Goal: Find specific page/section: Find specific page/section

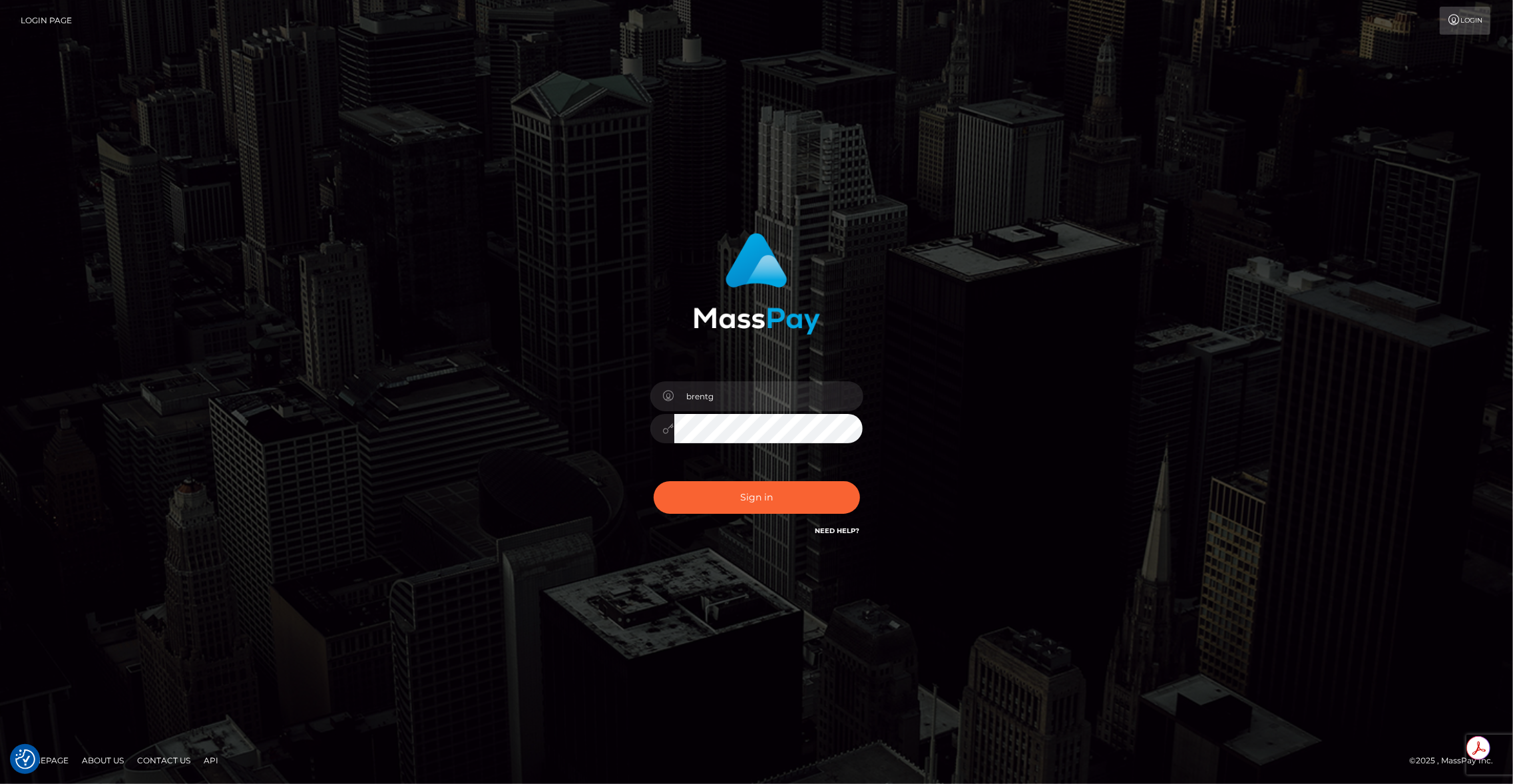
click at [768, 522] on div "Sign in Need Help?" at bounding box center [756, 502] width 233 height 59
click at [753, 498] on button "Sign in" at bounding box center [756, 497] width 206 height 32
type input "brentg"
click at [788, 489] on button "Sign in" at bounding box center [756, 497] width 206 height 32
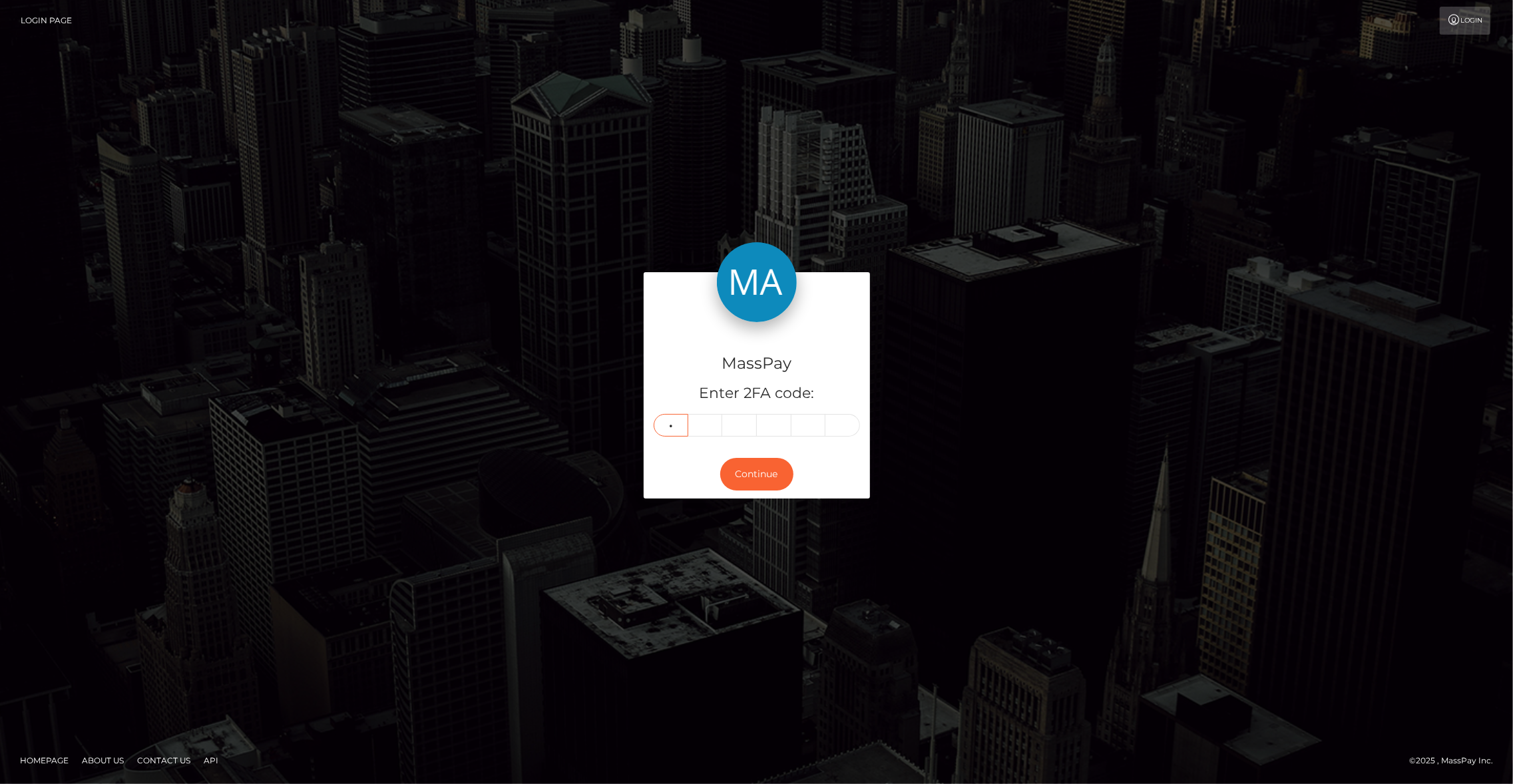
type input "0"
type input "3"
type input "9"
type input "1"
type input "8"
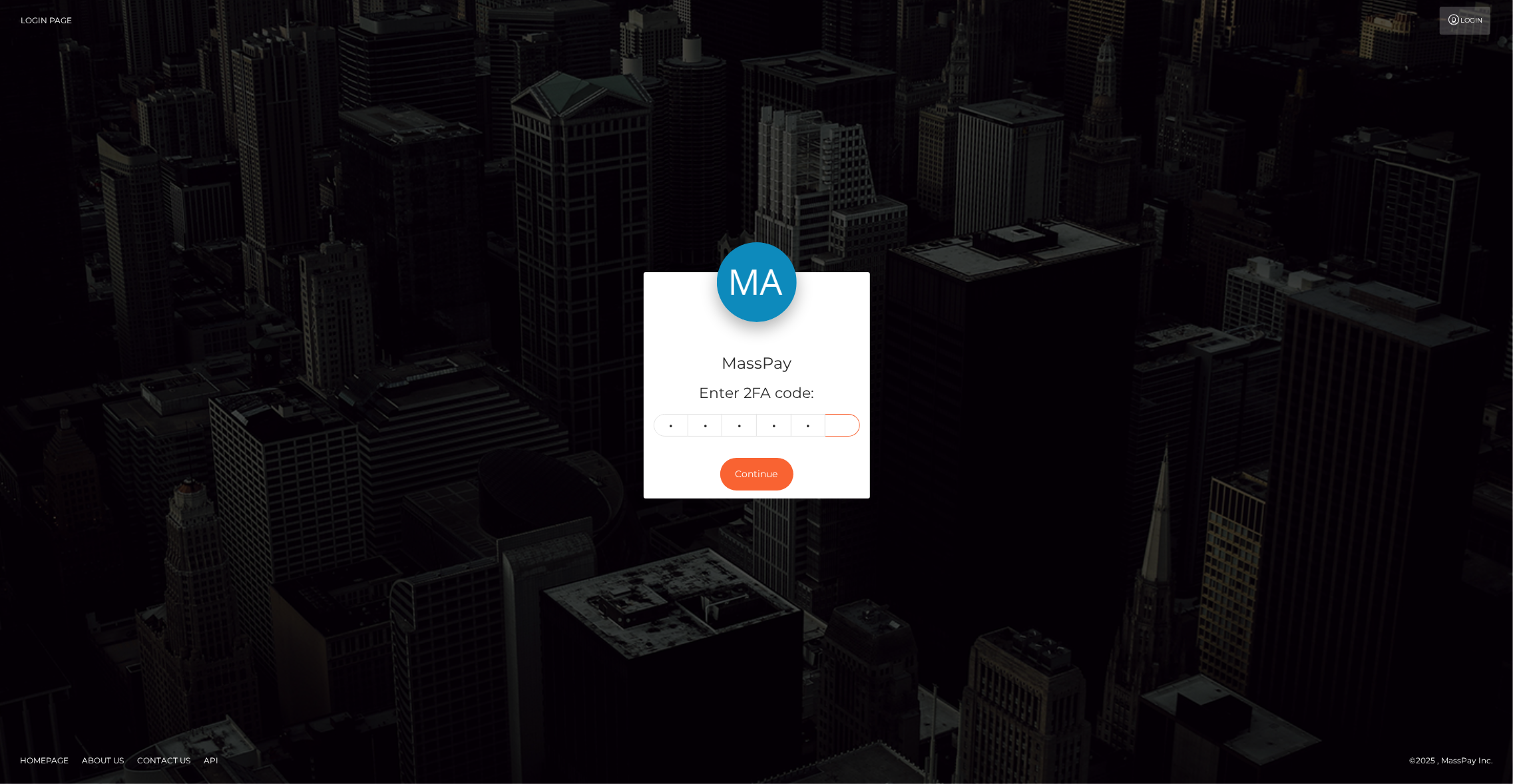
type input "6"
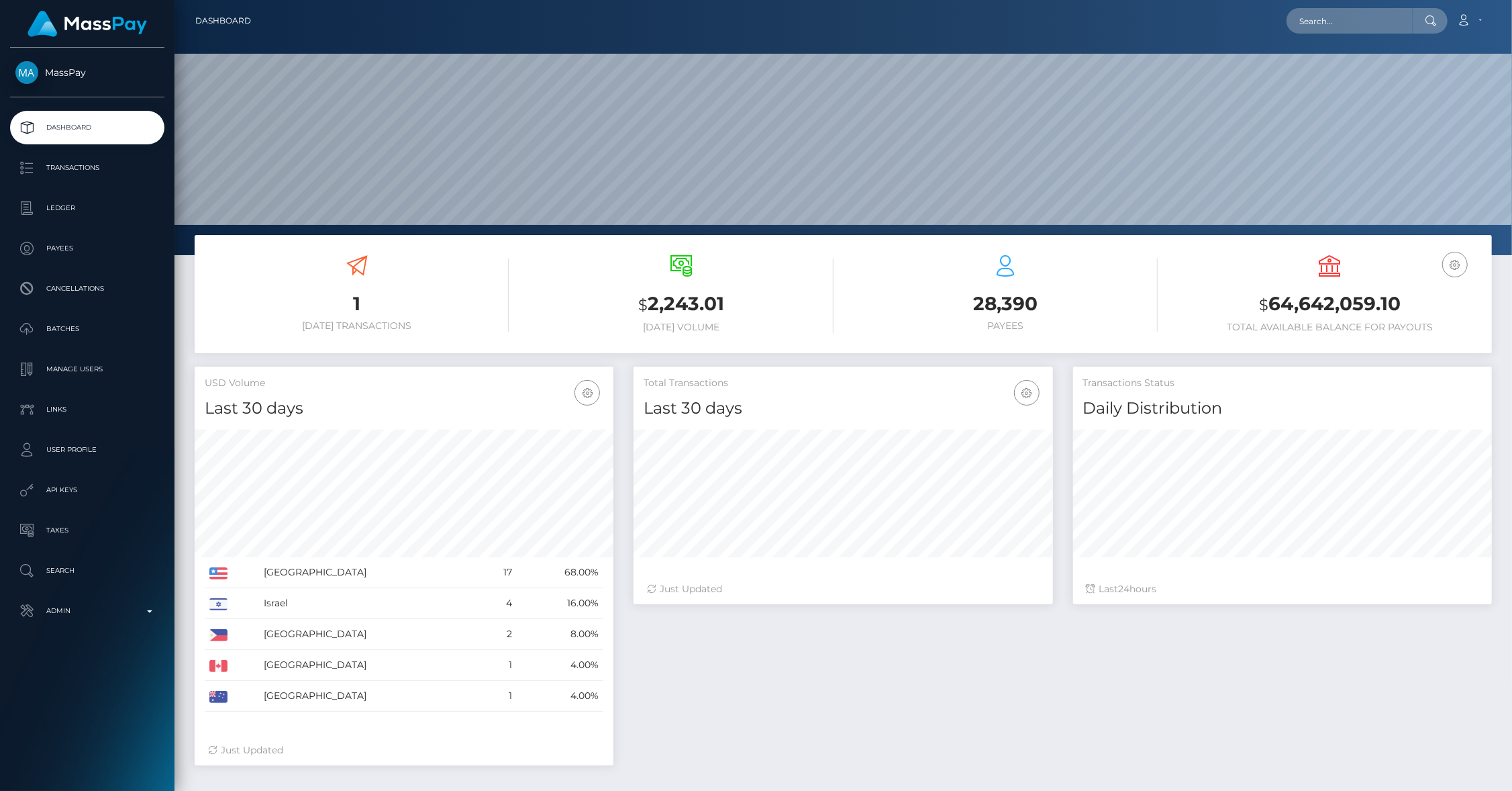
scroll to position [238, 420]
click at [1323, 36] on nav "Dashboard Loading... Loading... Account Edit Profile" at bounding box center [843, 21] width 1337 height 42
click at [1319, 34] on nav "Dashboard Loading... Loading... Account Edit Profile" at bounding box center [843, 21] width 1337 height 42
click at [1313, 33] on input "text" at bounding box center [1349, 20] width 126 height 26
paste input "pout_E8mglONRRkNu7"
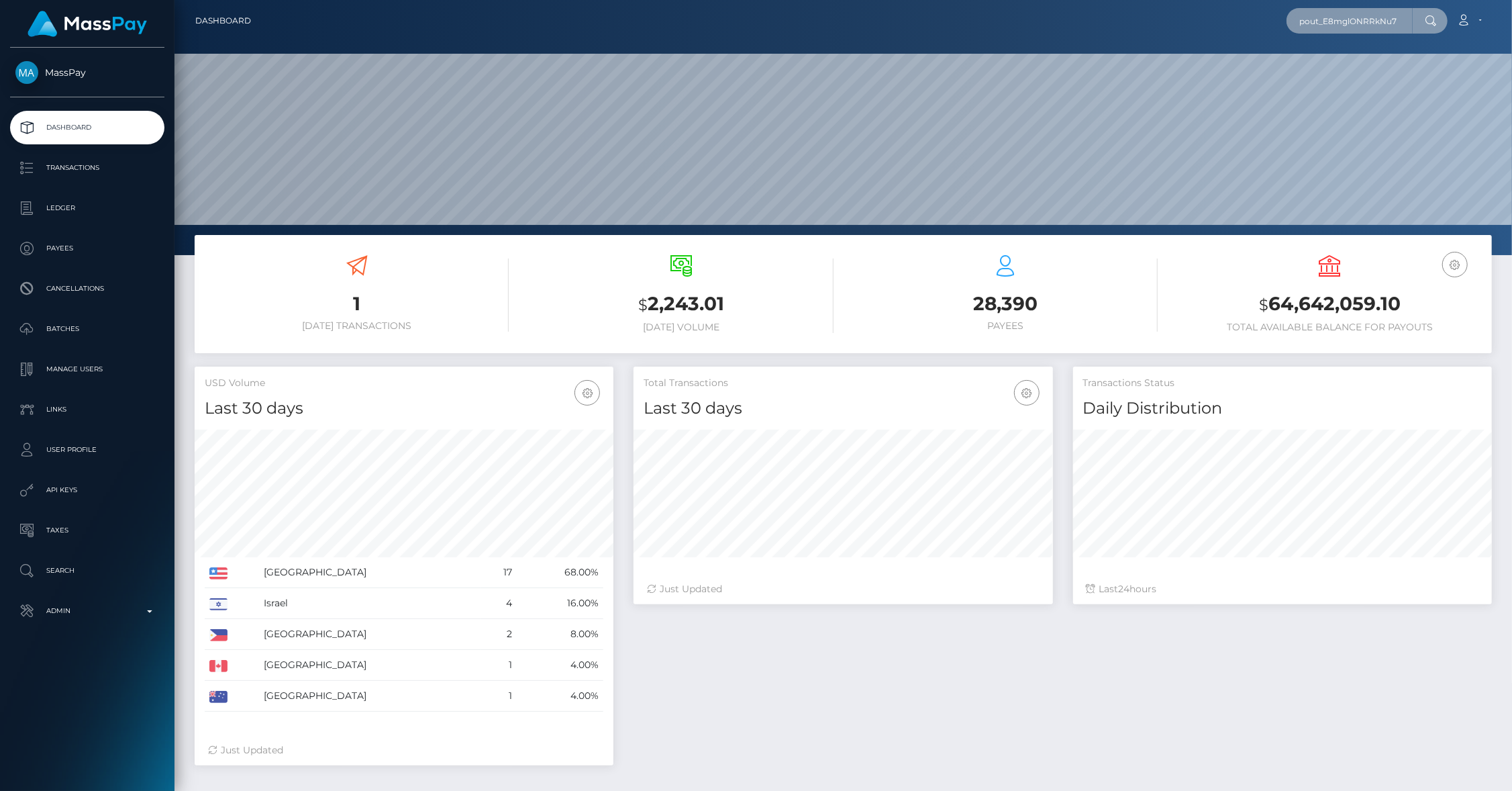
scroll to position [0, 2]
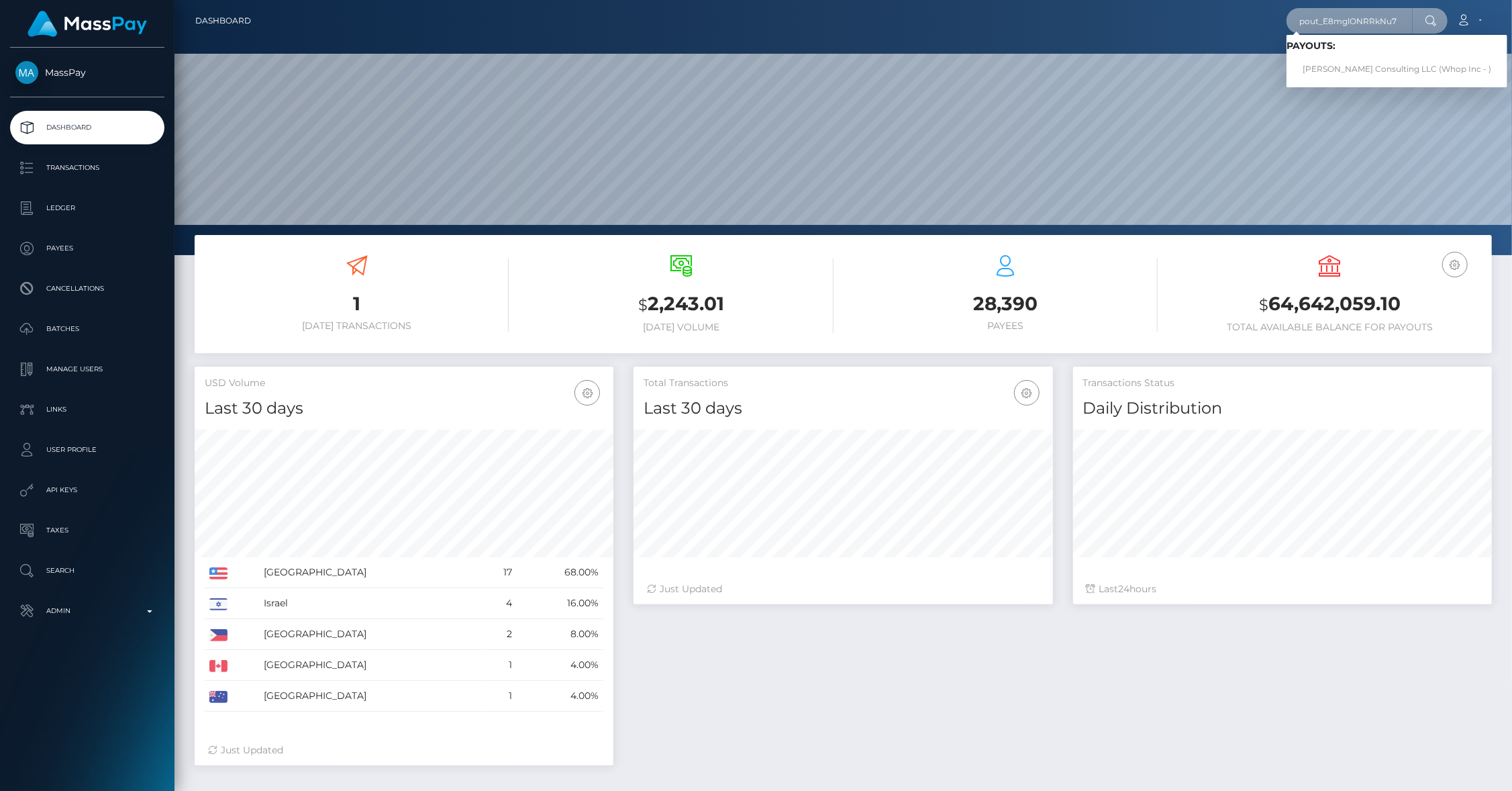
type input "pout_E8mglONRRkNu7"
click at [1362, 83] on div "Loading... Loading... Payouts: Sean Perry Consulting LLC (Whop Inc - )" at bounding box center [1396, 61] width 221 height 52
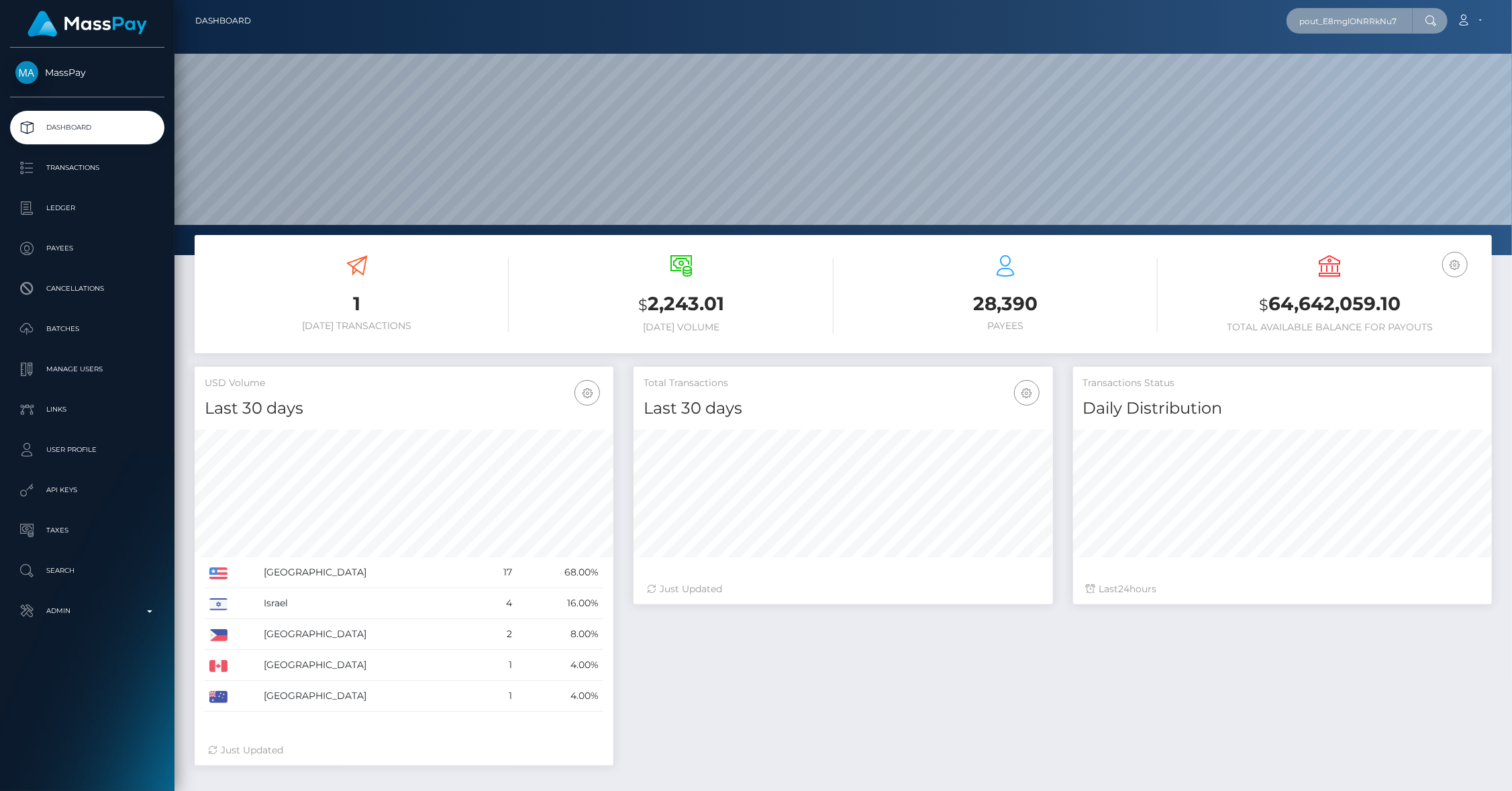
click at [1324, 27] on input "pout_E8mglONRRkNu7" at bounding box center [1349, 20] width 126 height 26
click at [1325, 29] on input "pout_E8mglONRRkNu7" at bounding box center [1349, 20] width 126 height 26
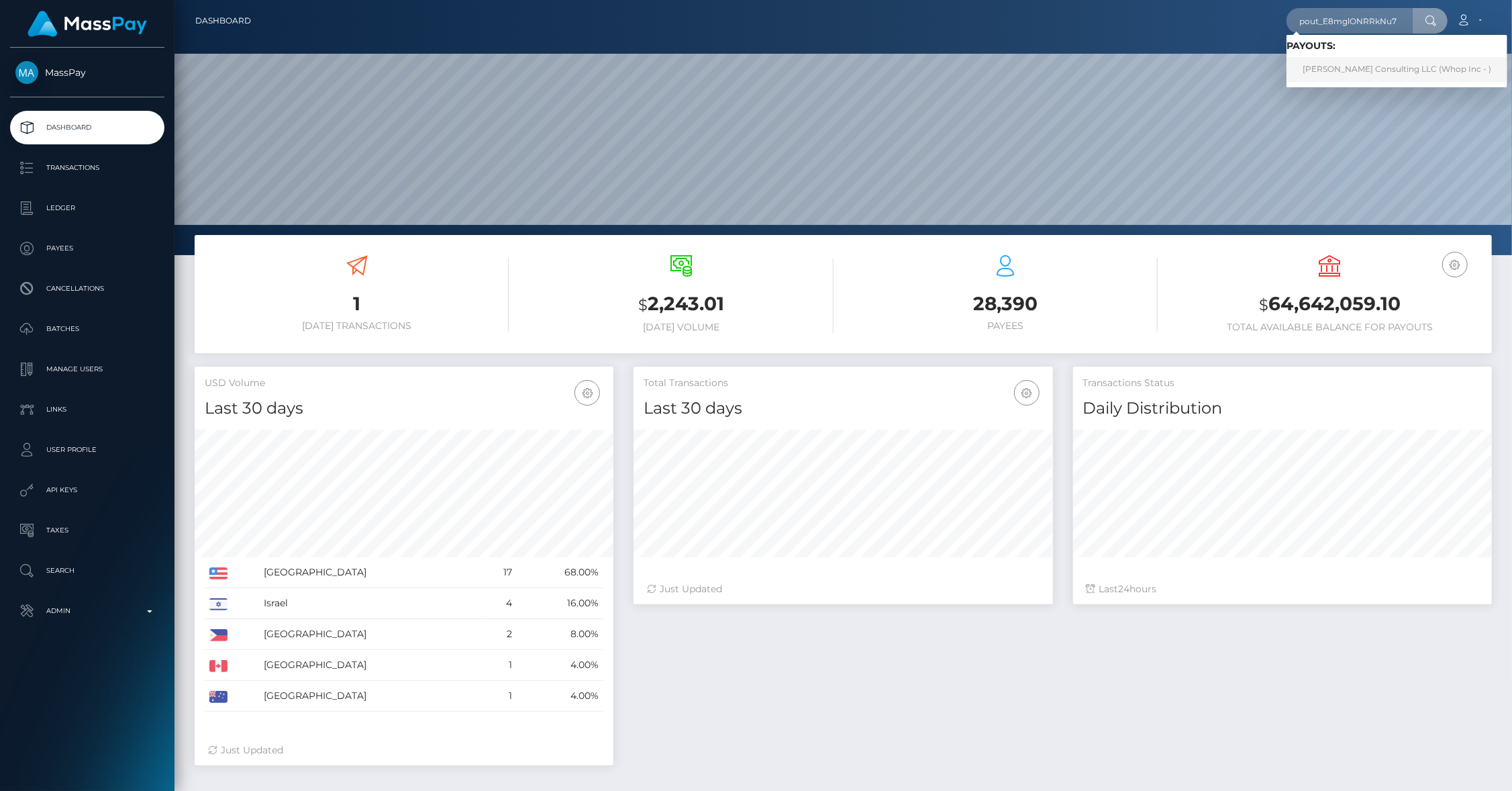
click at [1320, 65] on link "Sean Perry Consulting LLC (Whop Inc - )" at bounding box center [1396, 70] width 221 height 25
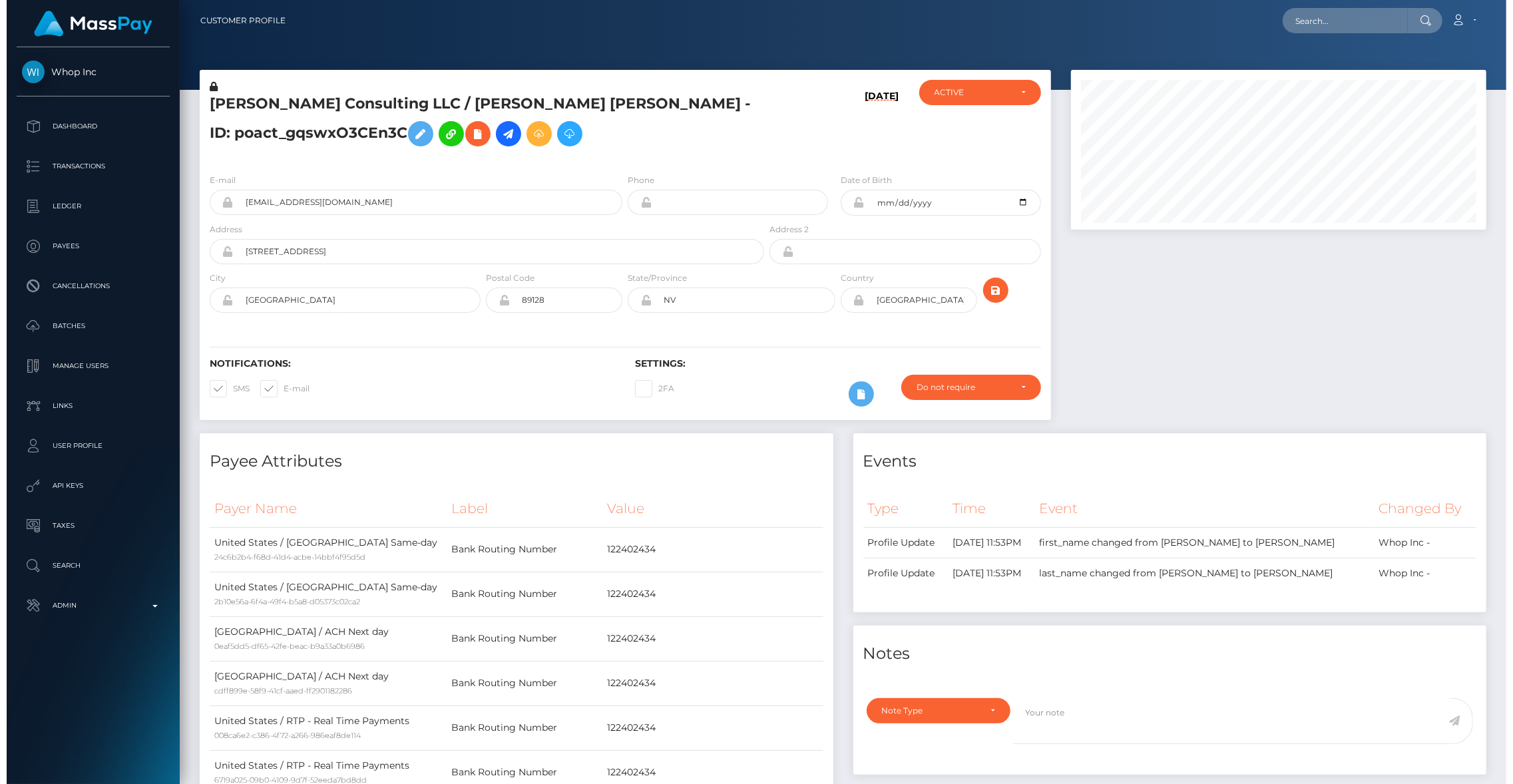
scroll to position [1390, 0]
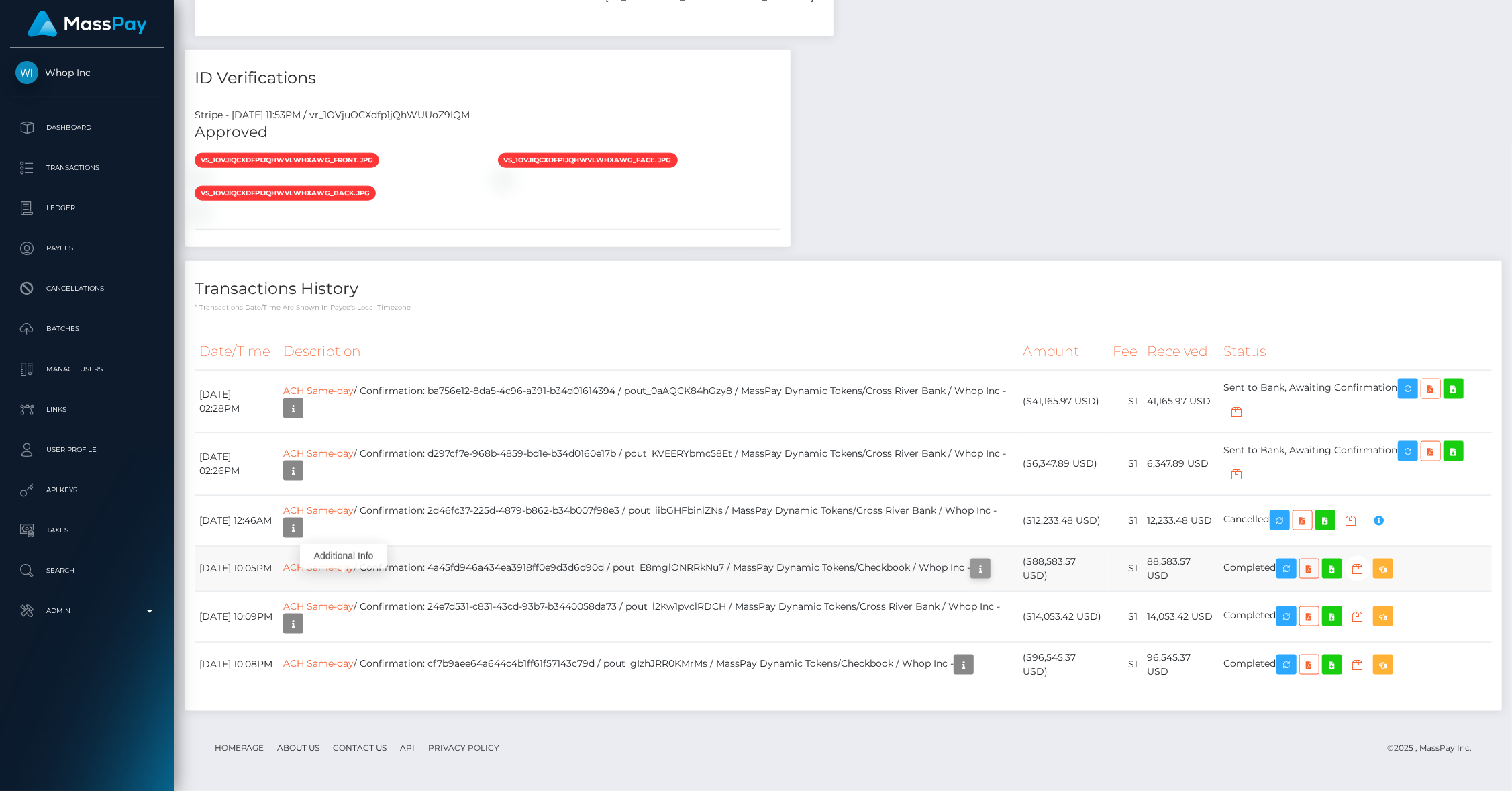
click at [972, 573] on icon "button" at bounding box center [980, 569] width 16 height 17
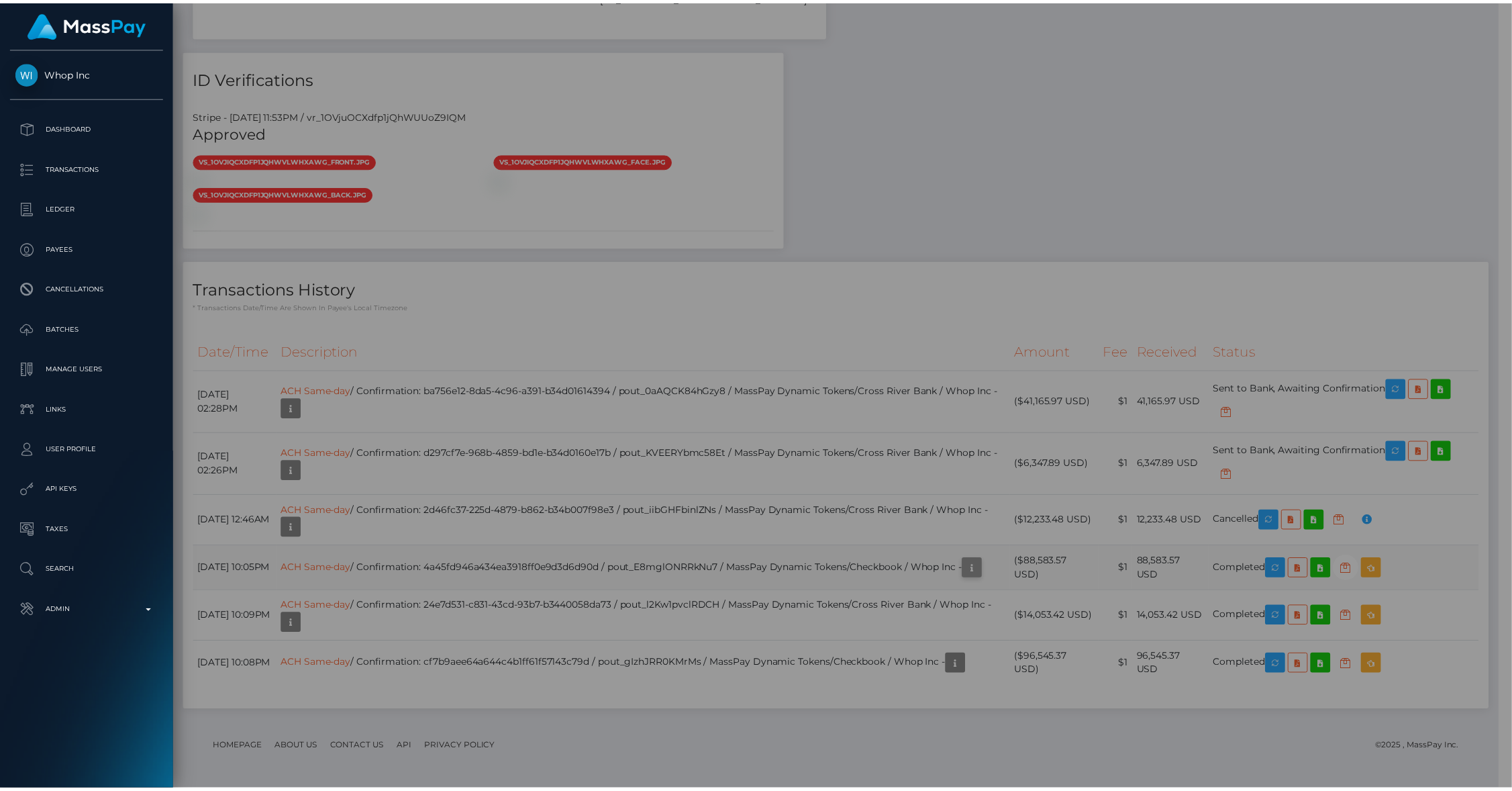
scroll to position [671190, 670527]
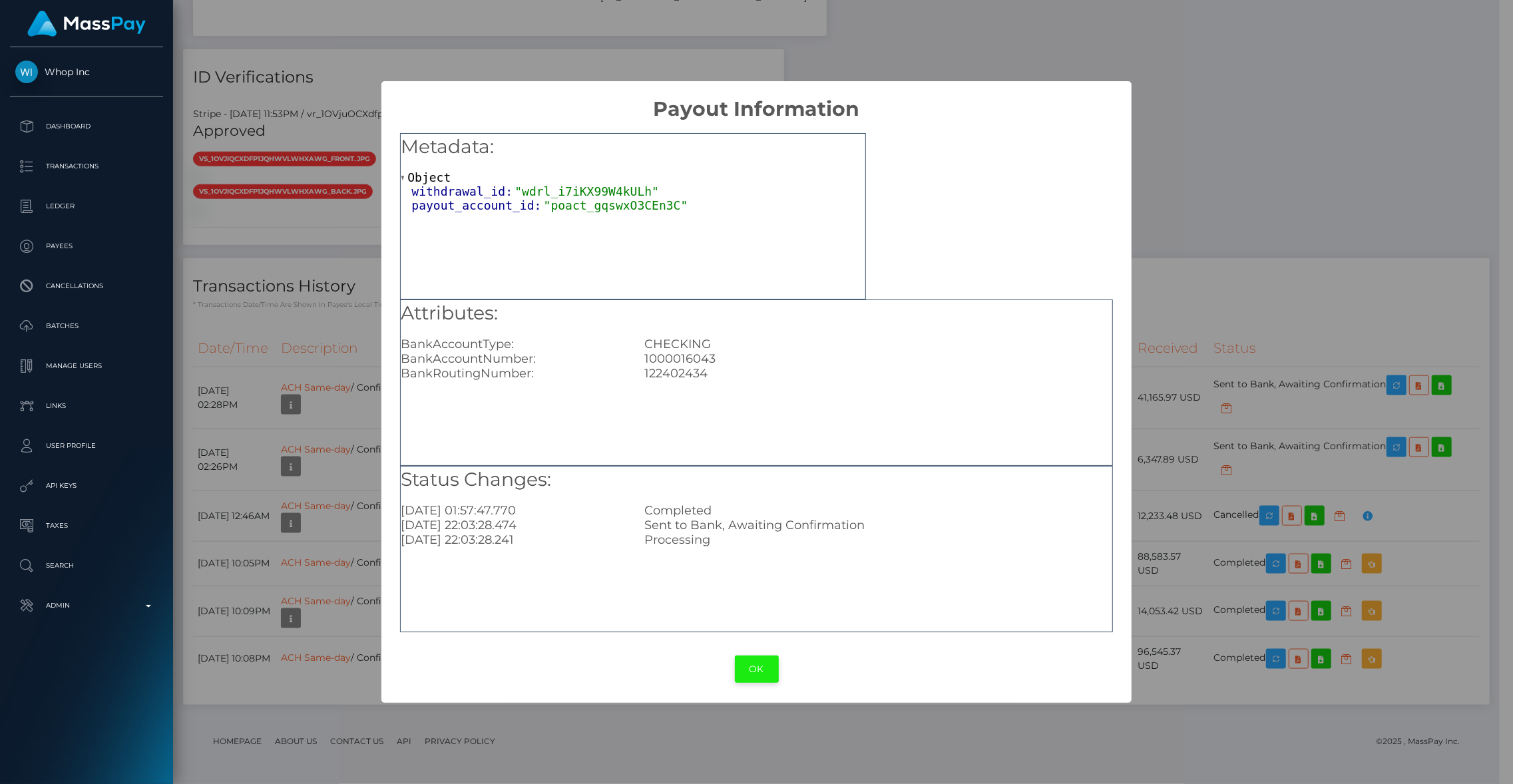
click at [751, 662] on button "OK" at bounding box center [756, 669] width 44 height 27
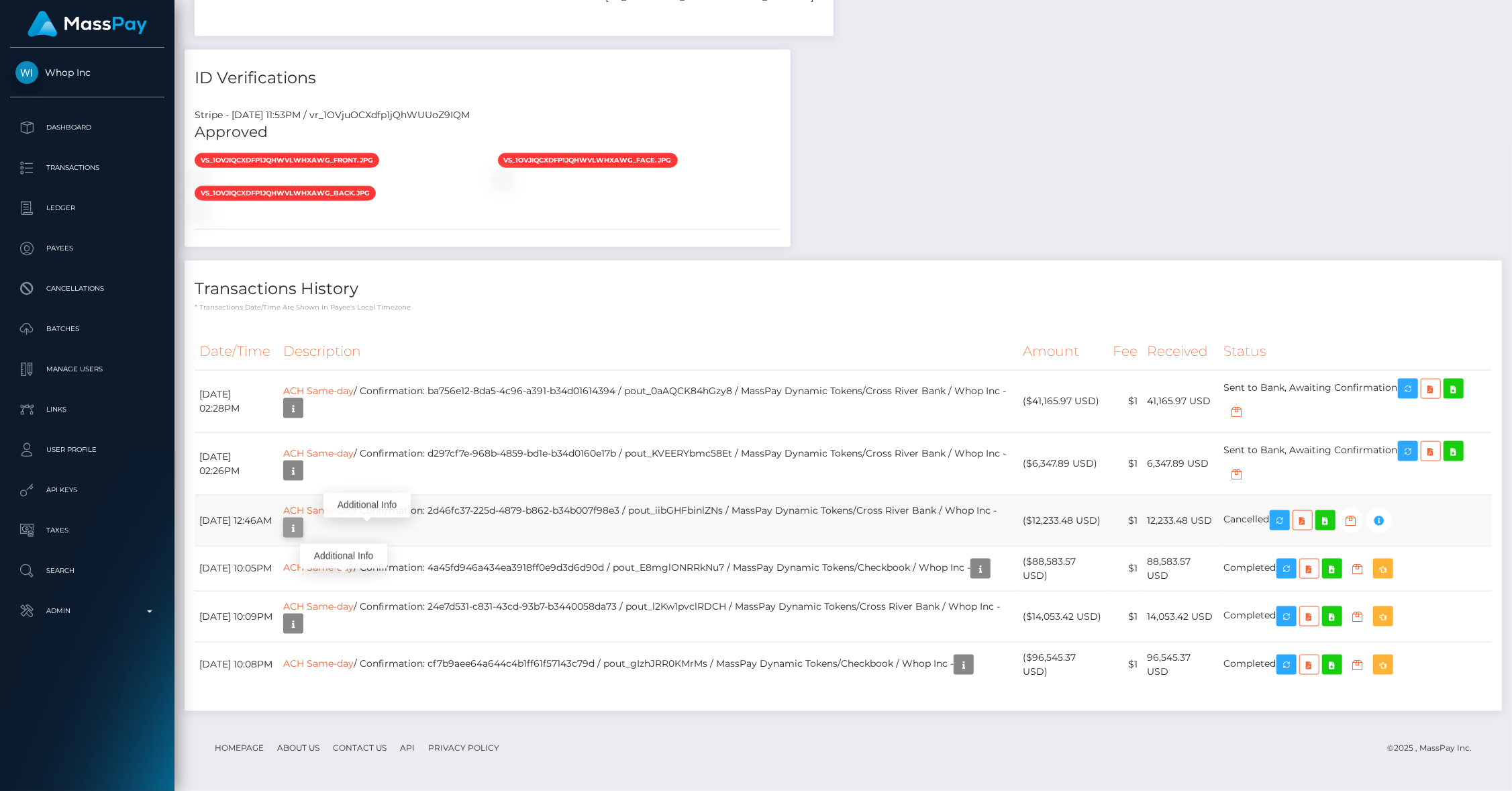
click at [301, 519] on icon "button" at bounding box center [293, 528] width 16 height 17
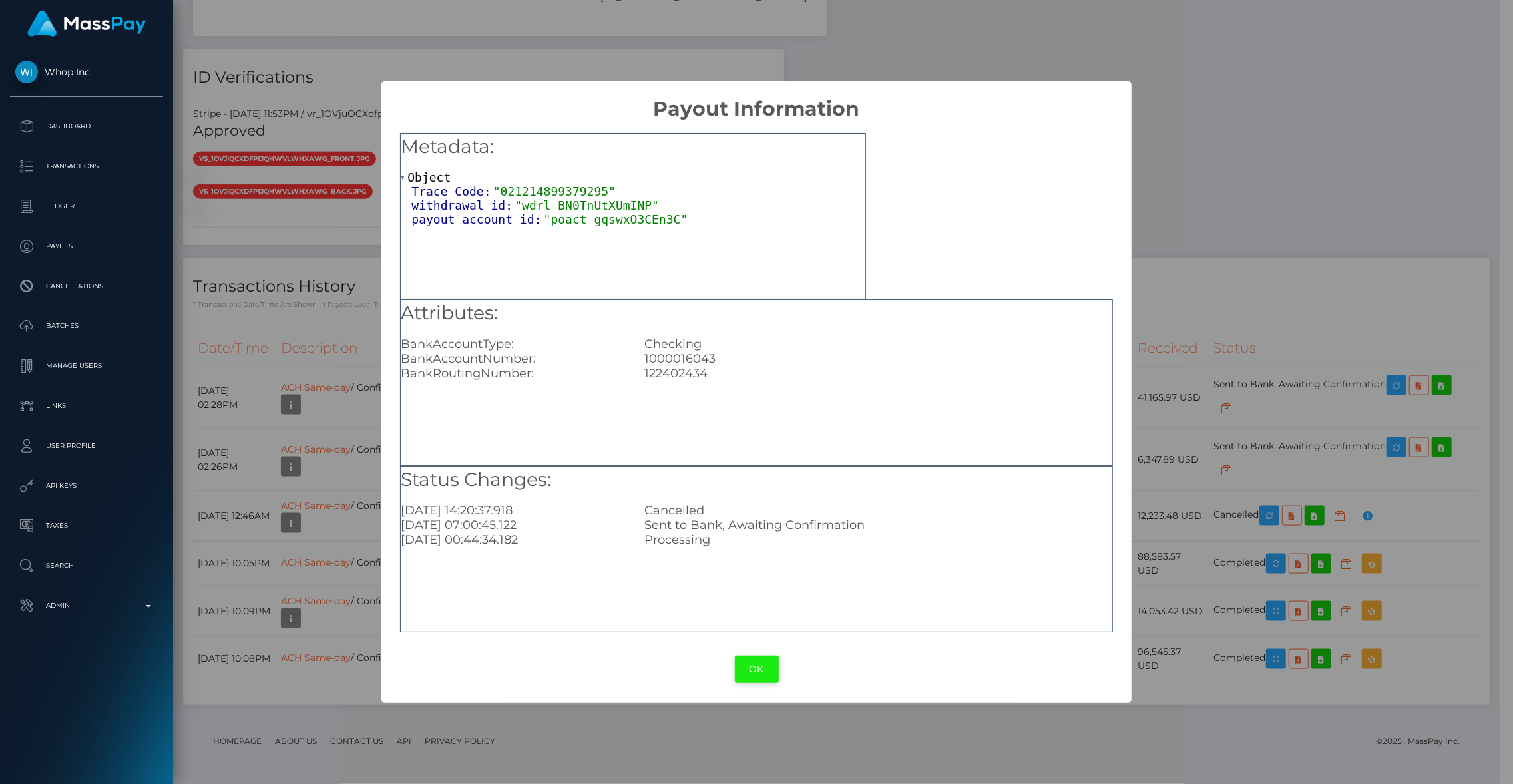
click at [746, 675] on button "OK" at bounding box center [756, 669] width 44 height 27
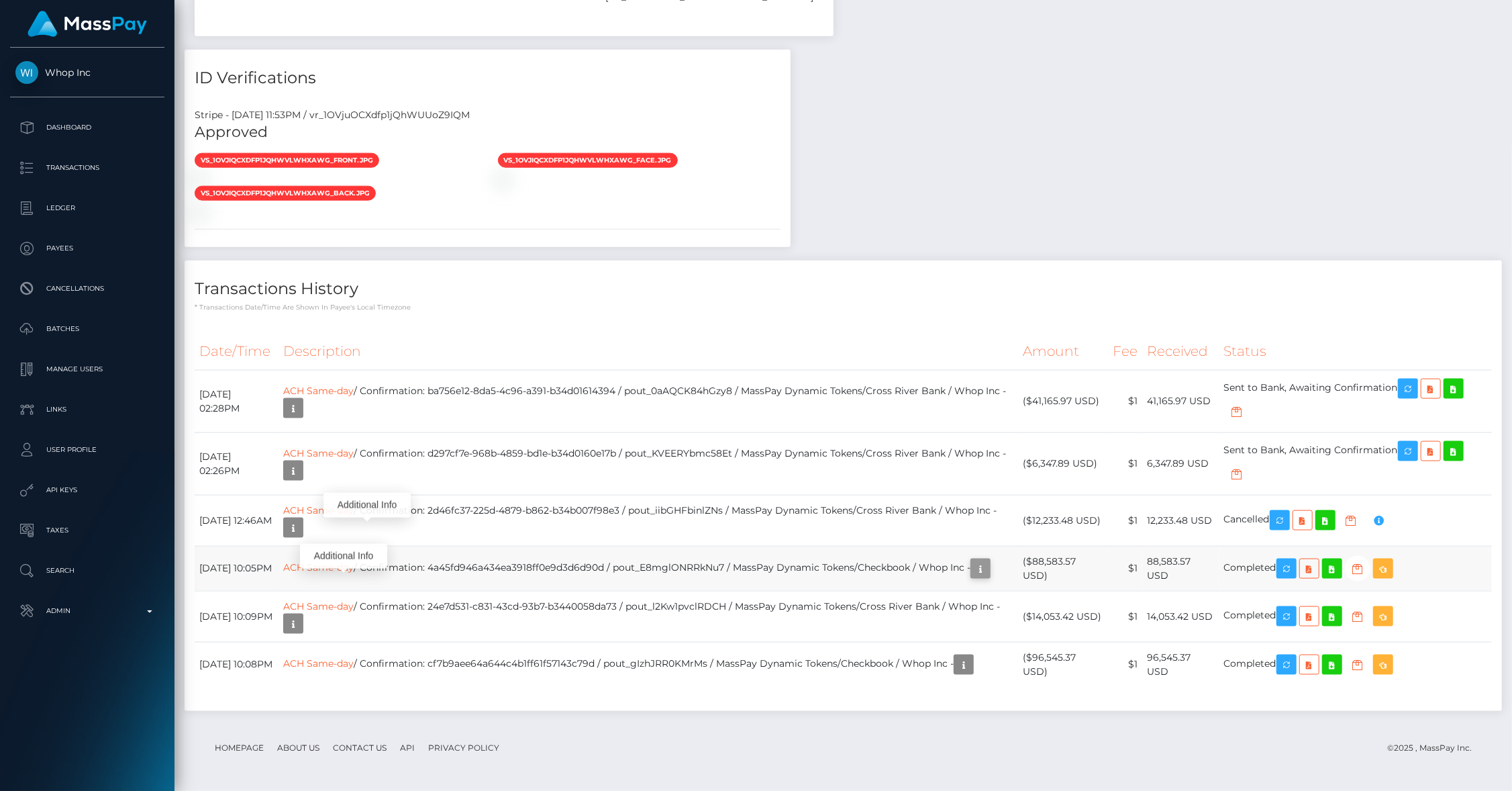
click at [972, 577] on icon "button" at bounding box center [980, 569] width 16 height 17
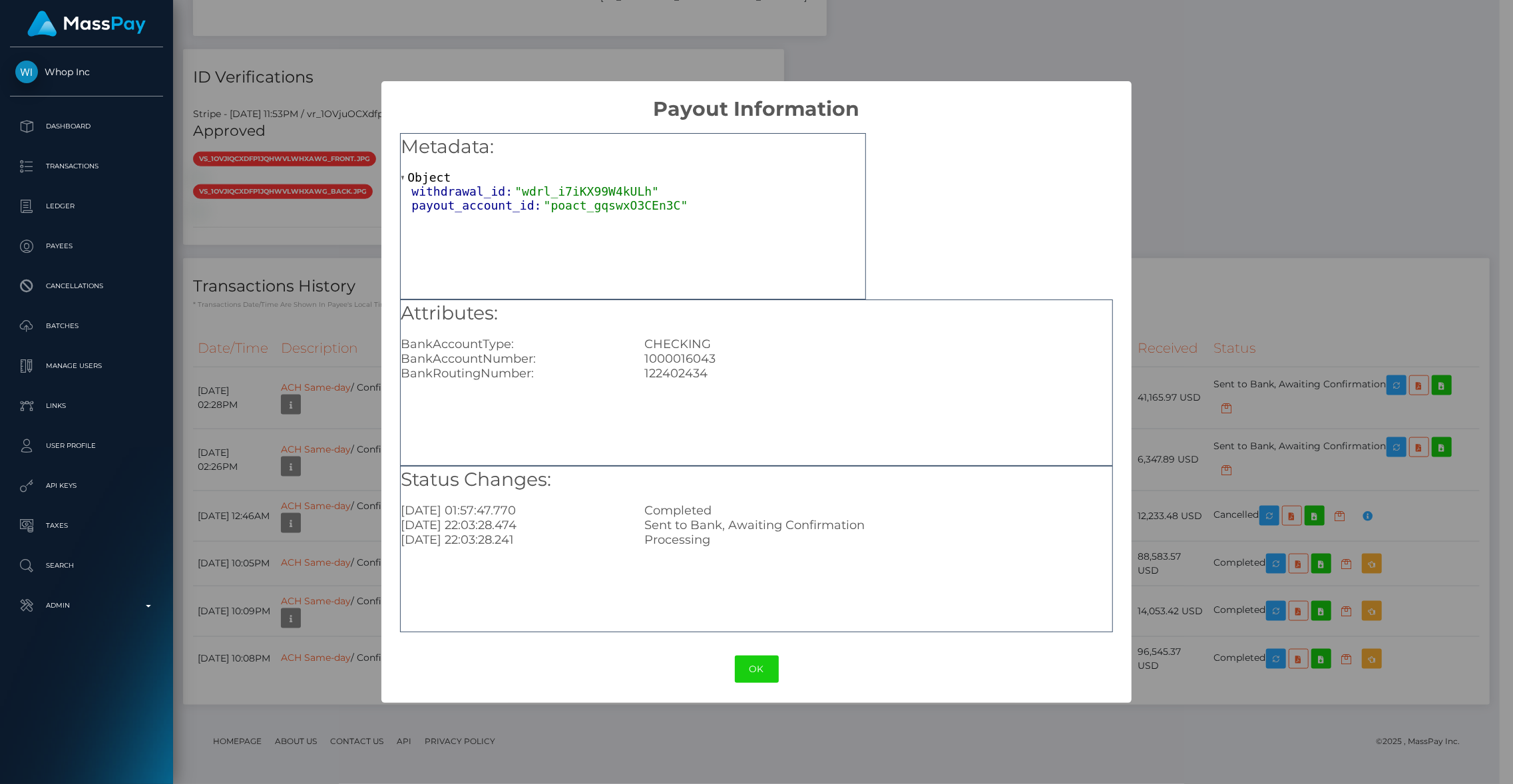
click at [1239, 437] on div "× Payout Information Metadata: Object withdrawal_id: "wdrl_i7iKX99W4kULh" payou…" at bounding box center [756, 392] width 1513 height 784
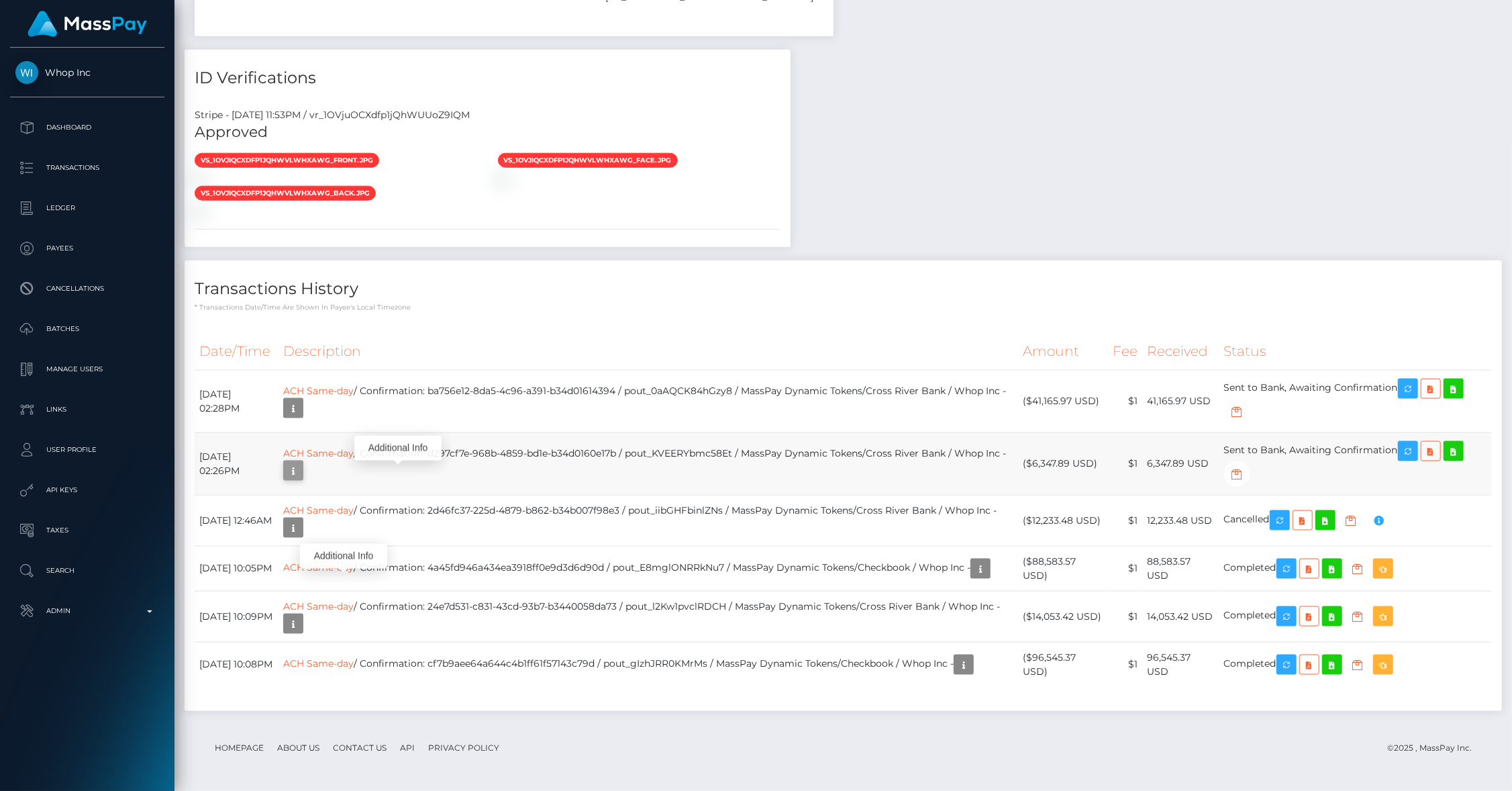
click at [301, 463] on icon "button" at bounding box center [293, 471] width 16 height 17
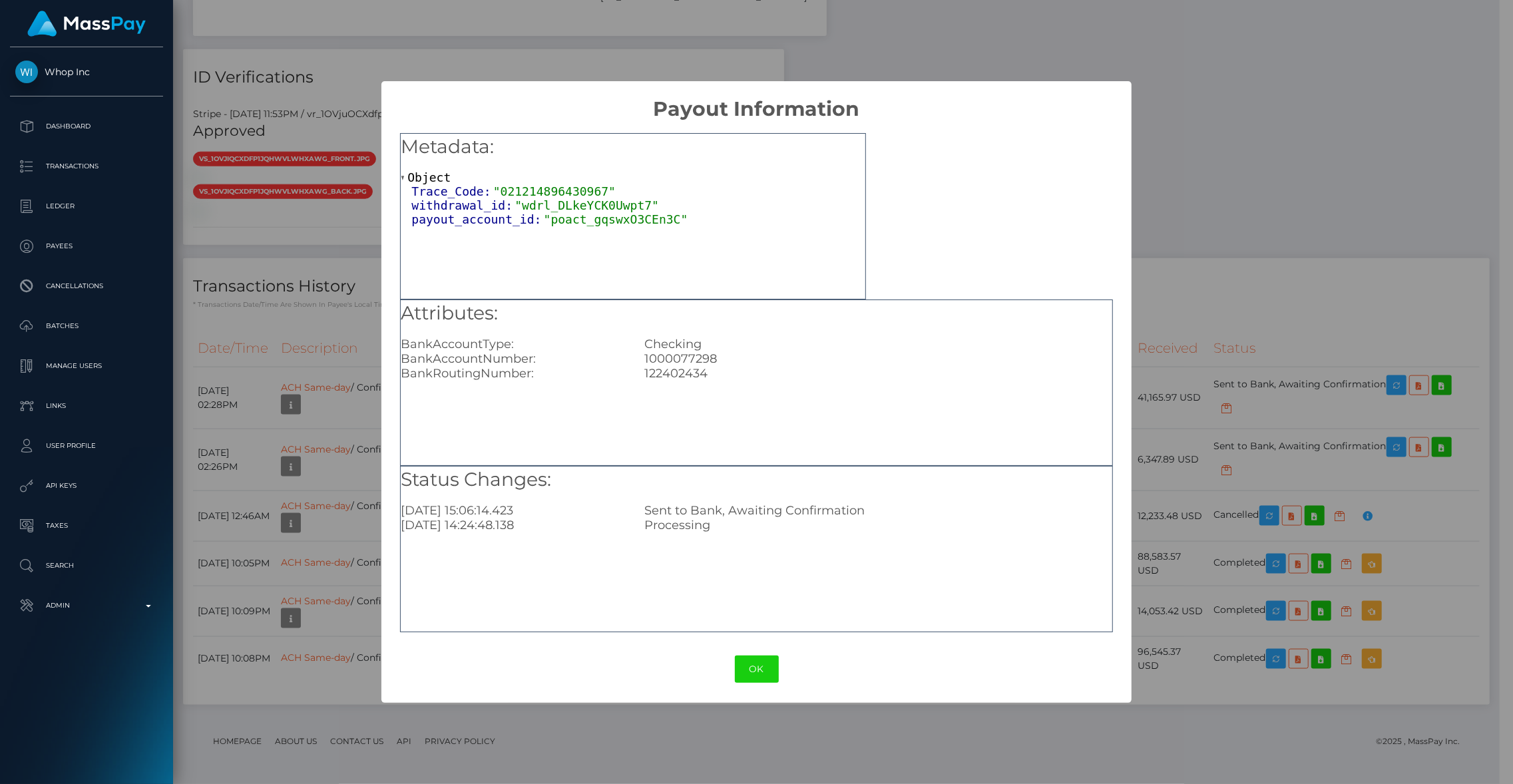
click at [319, 505] on div "× Payout Information Metadata: Object Trace_Code: "021214896430967" withdrawal_…" at bounding box center [756, 392] width 1513 height 784
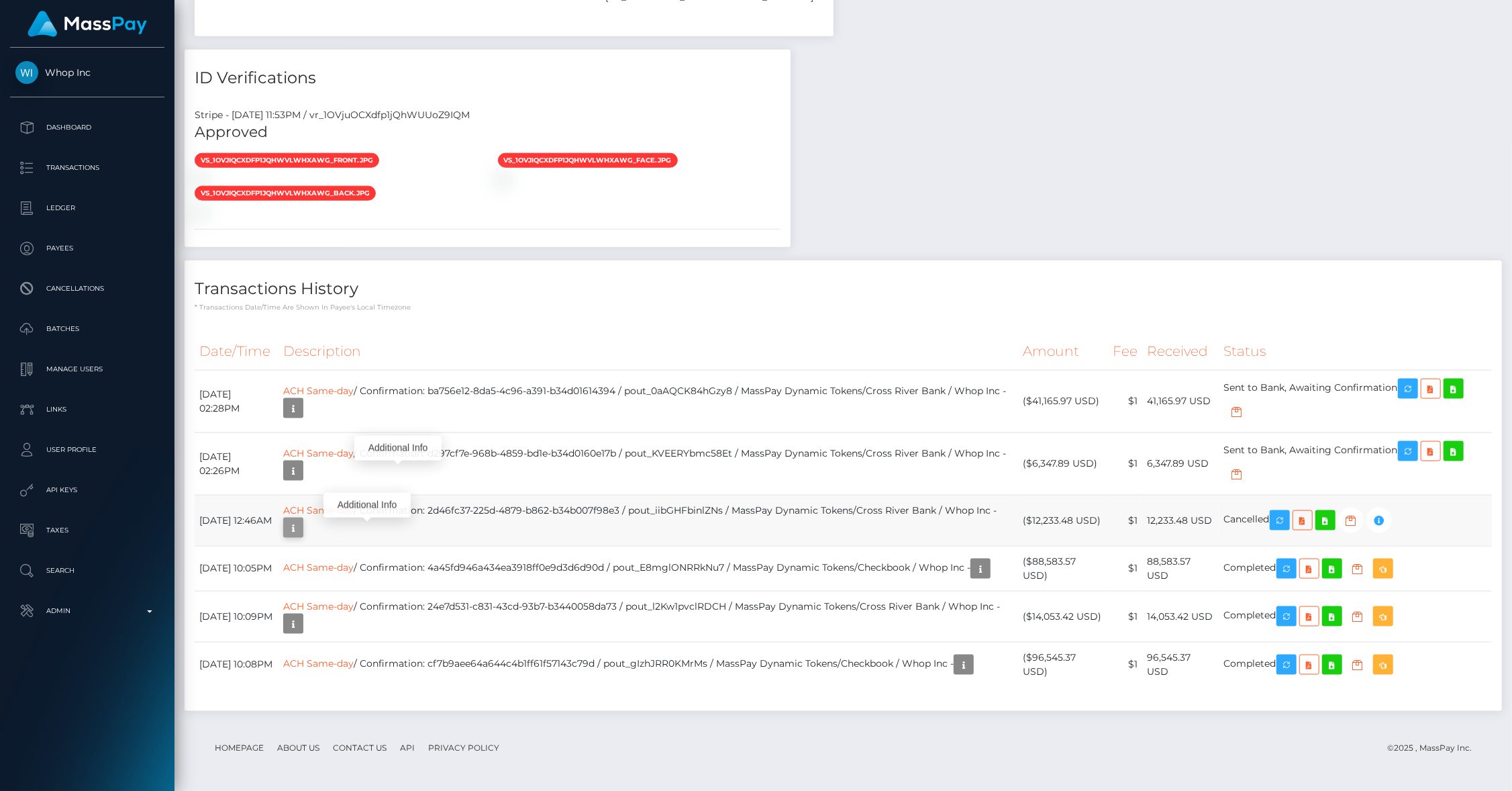
click at [301, 519] on icon "button" at bounding box center [293, 528] width 16 height 17
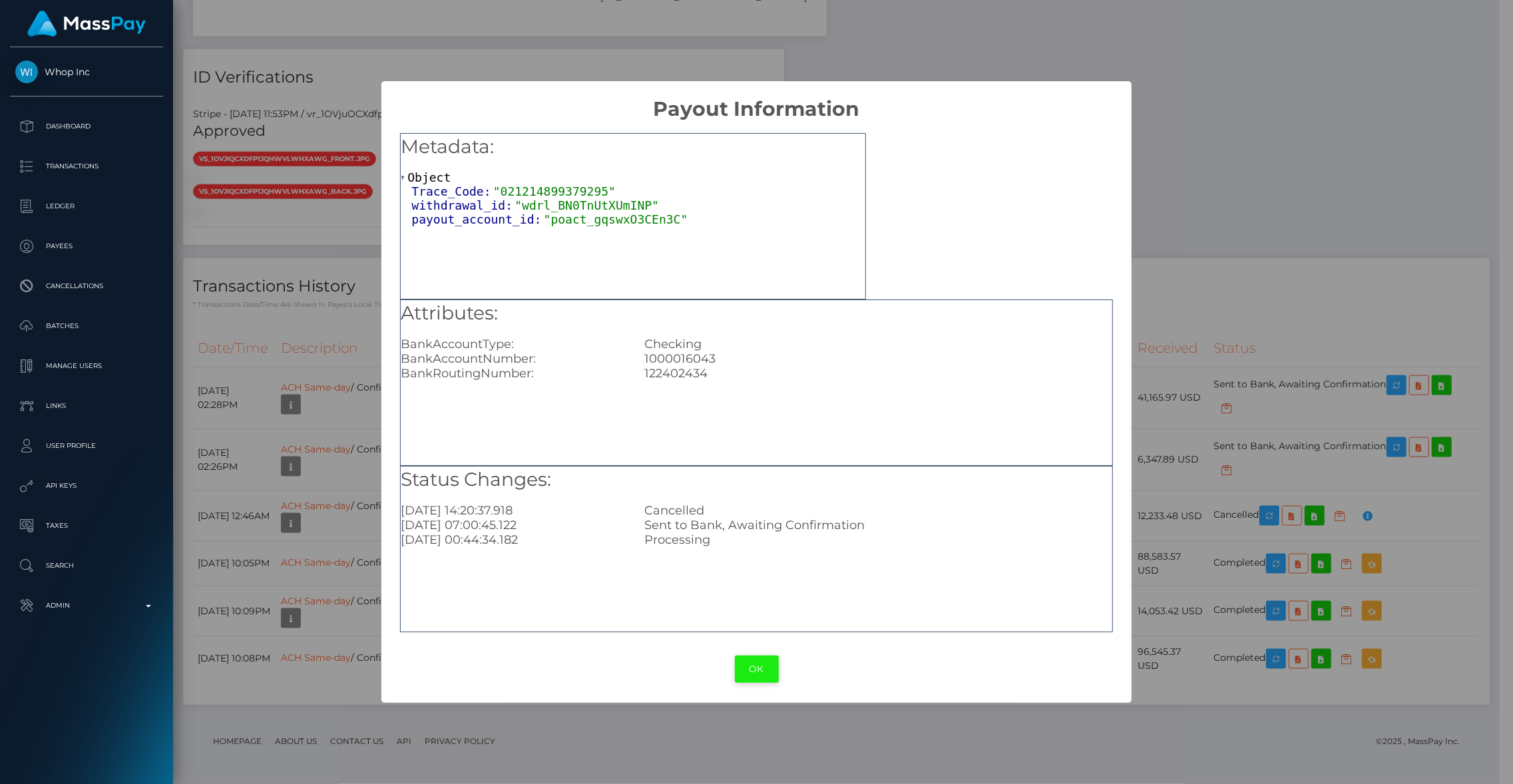
click at [759, 663] on button "OK" at bounding box center [756, 669] width 44 height 27
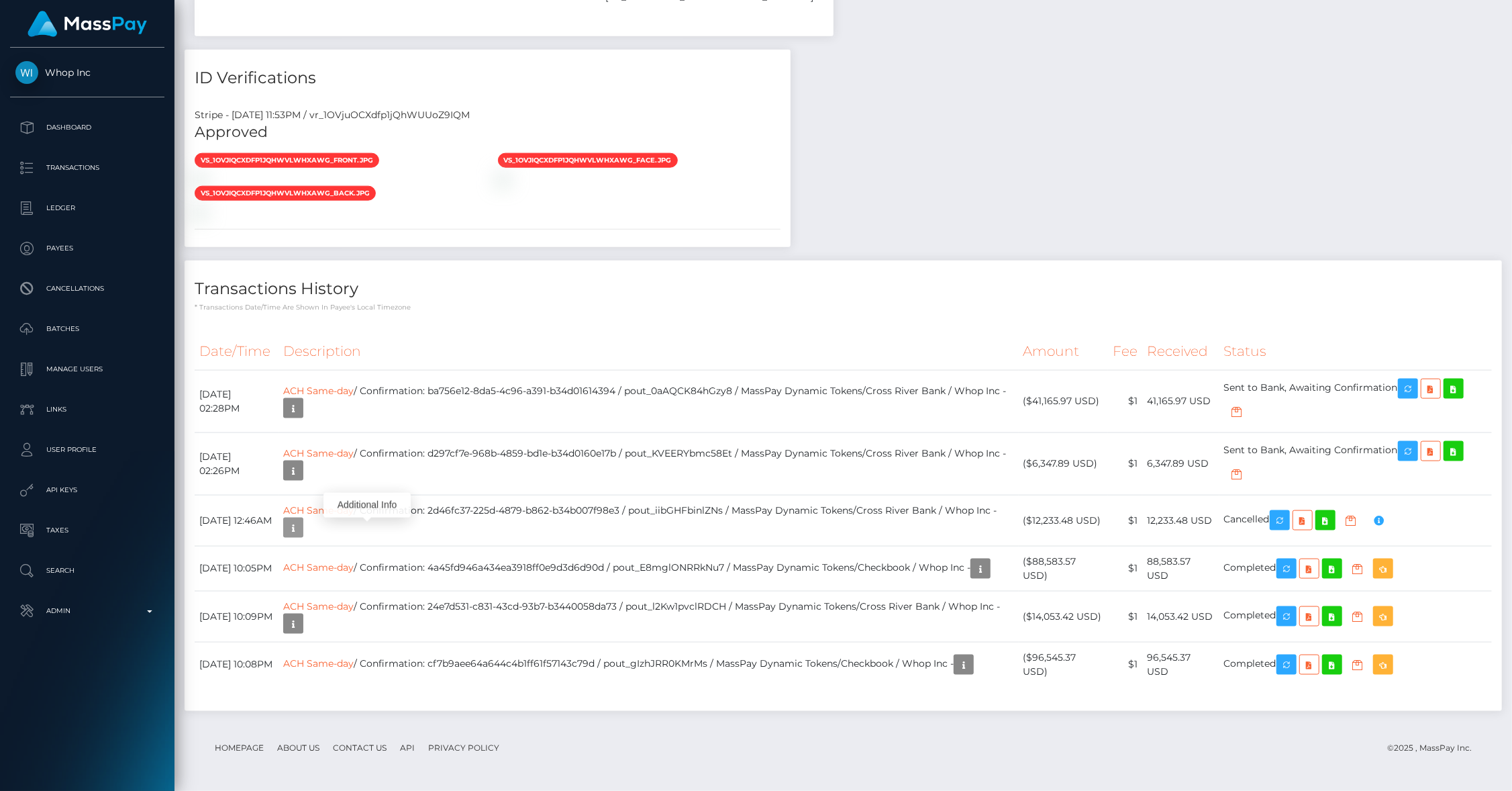
scroll to position [1399, 0]
click at [100, 616] on p "Admin" at bounding box center [87, 611] width 144 height 20
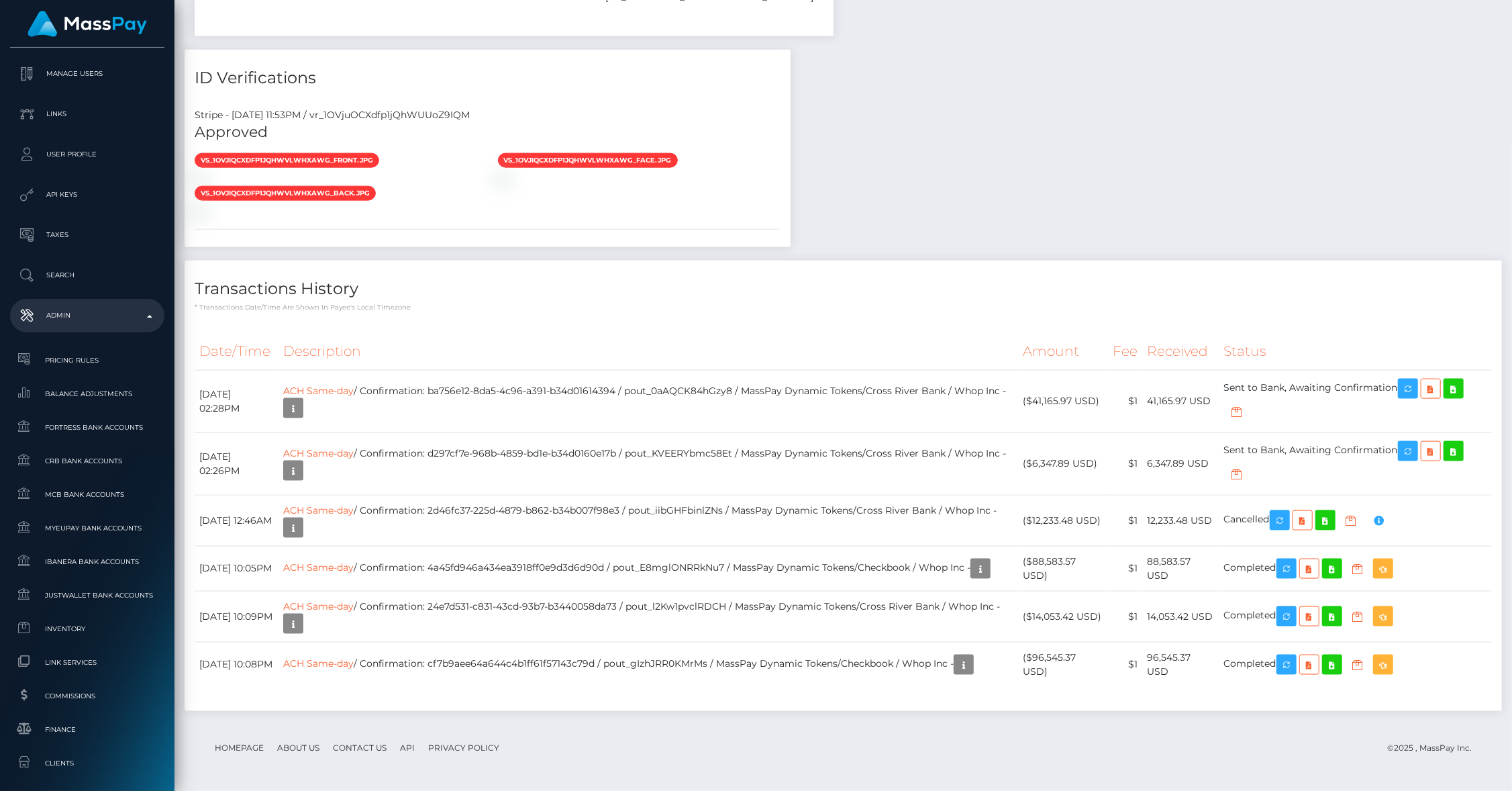
scroll to position [656, 0]
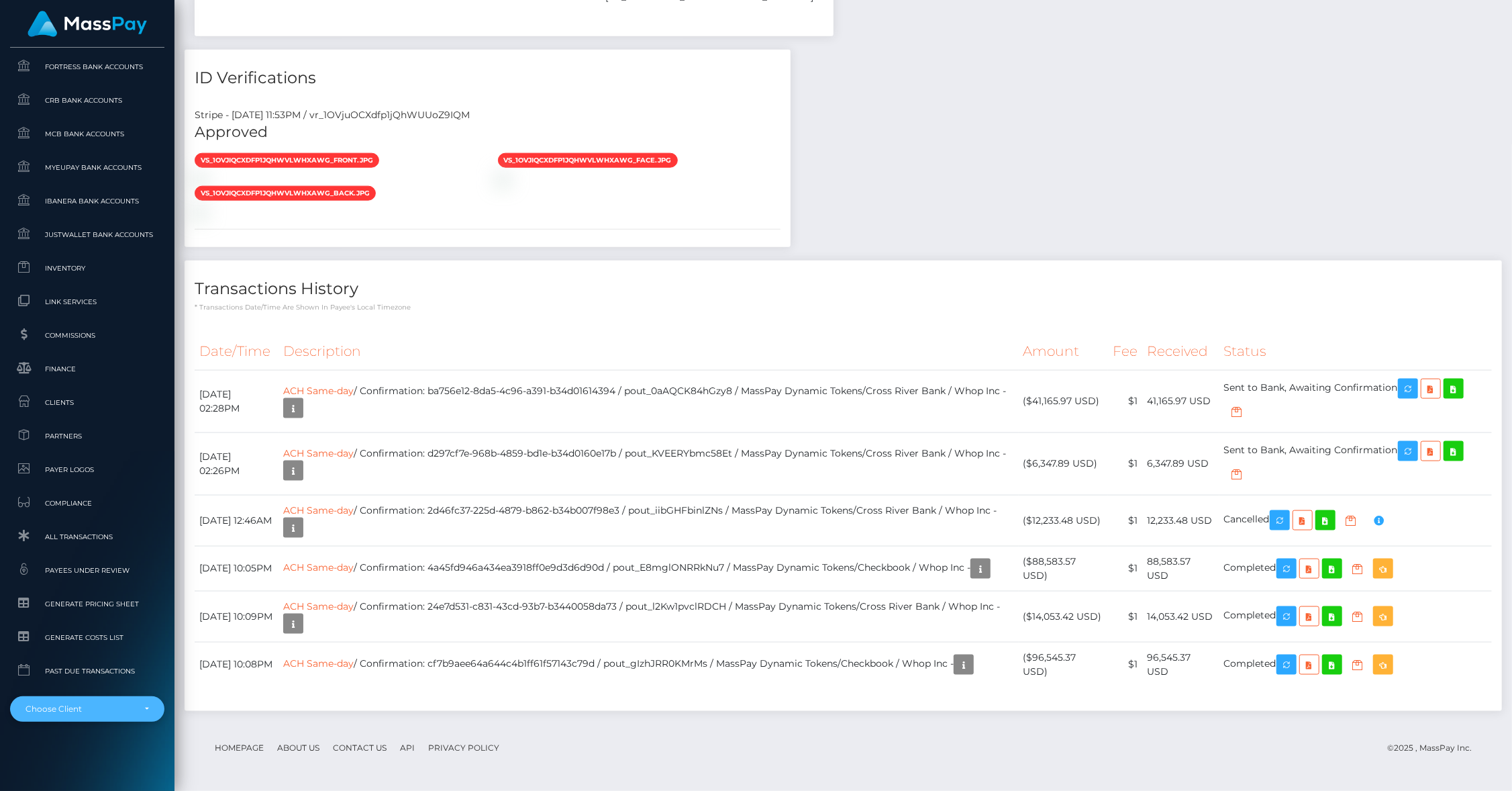
click at [87, 704] on div "Choose Client" at bounding box center [79, 709] width 108 height 11
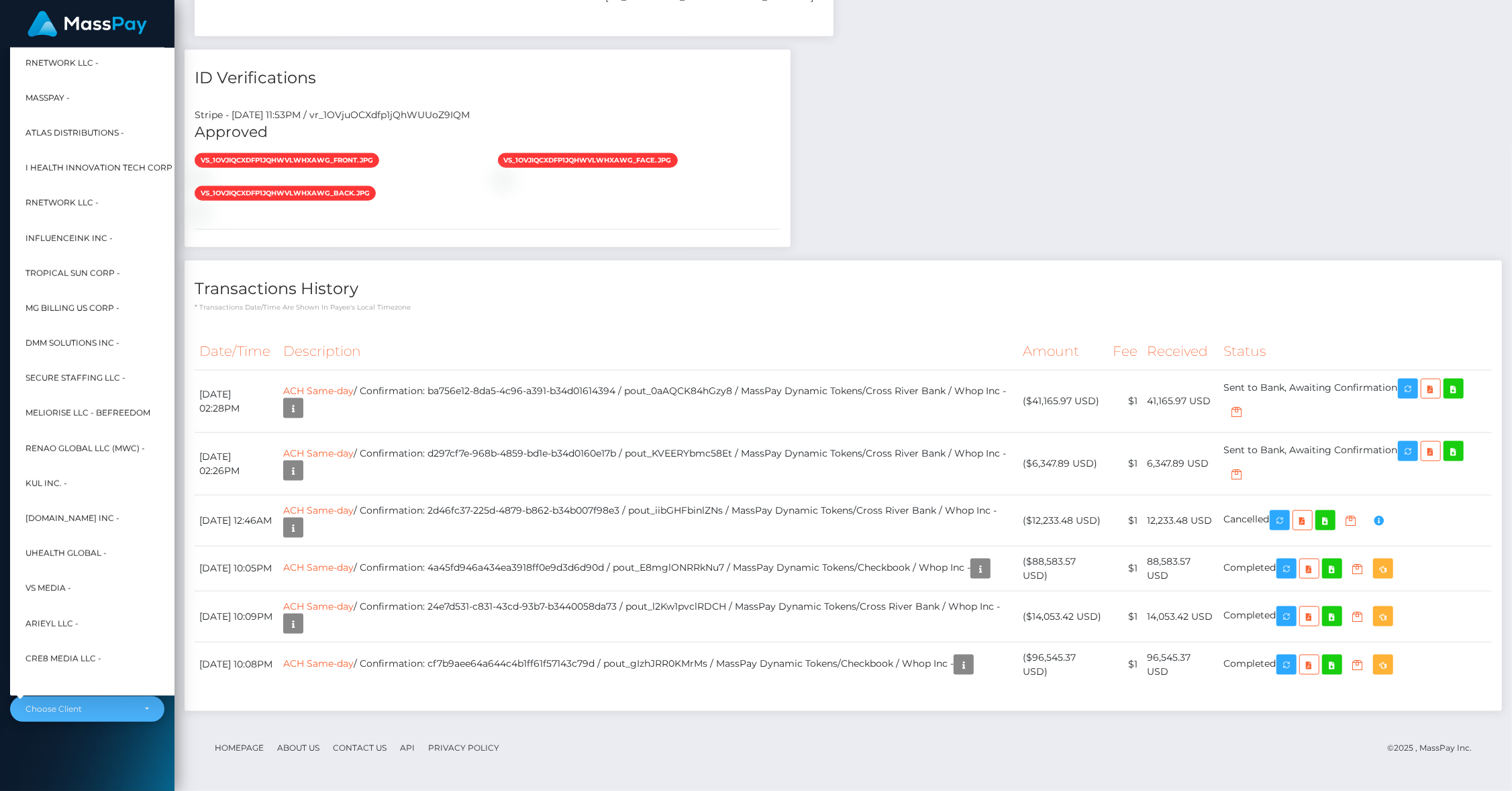
scroll to position [275, 15]
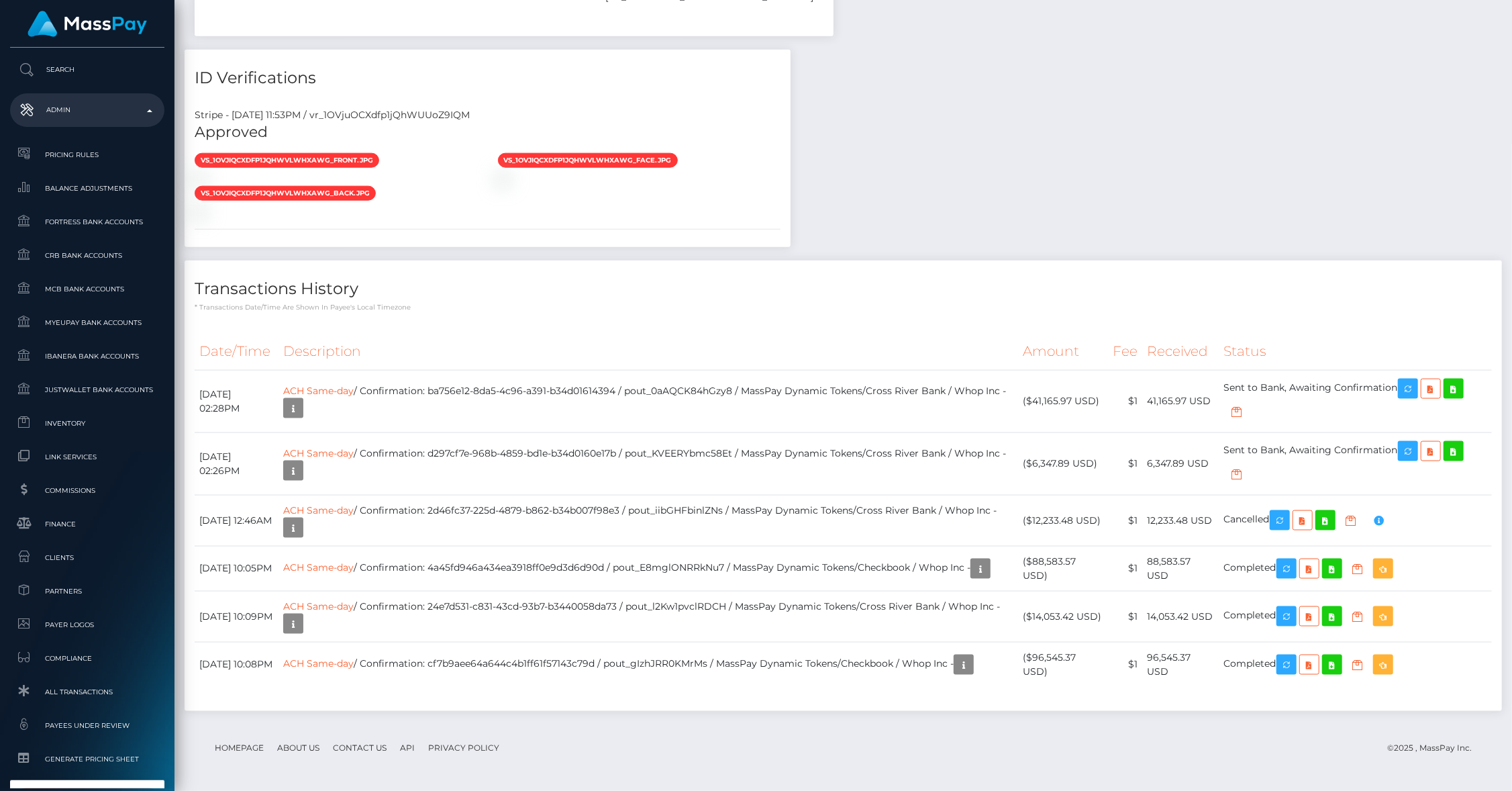
type input "wmm"
select select "106"
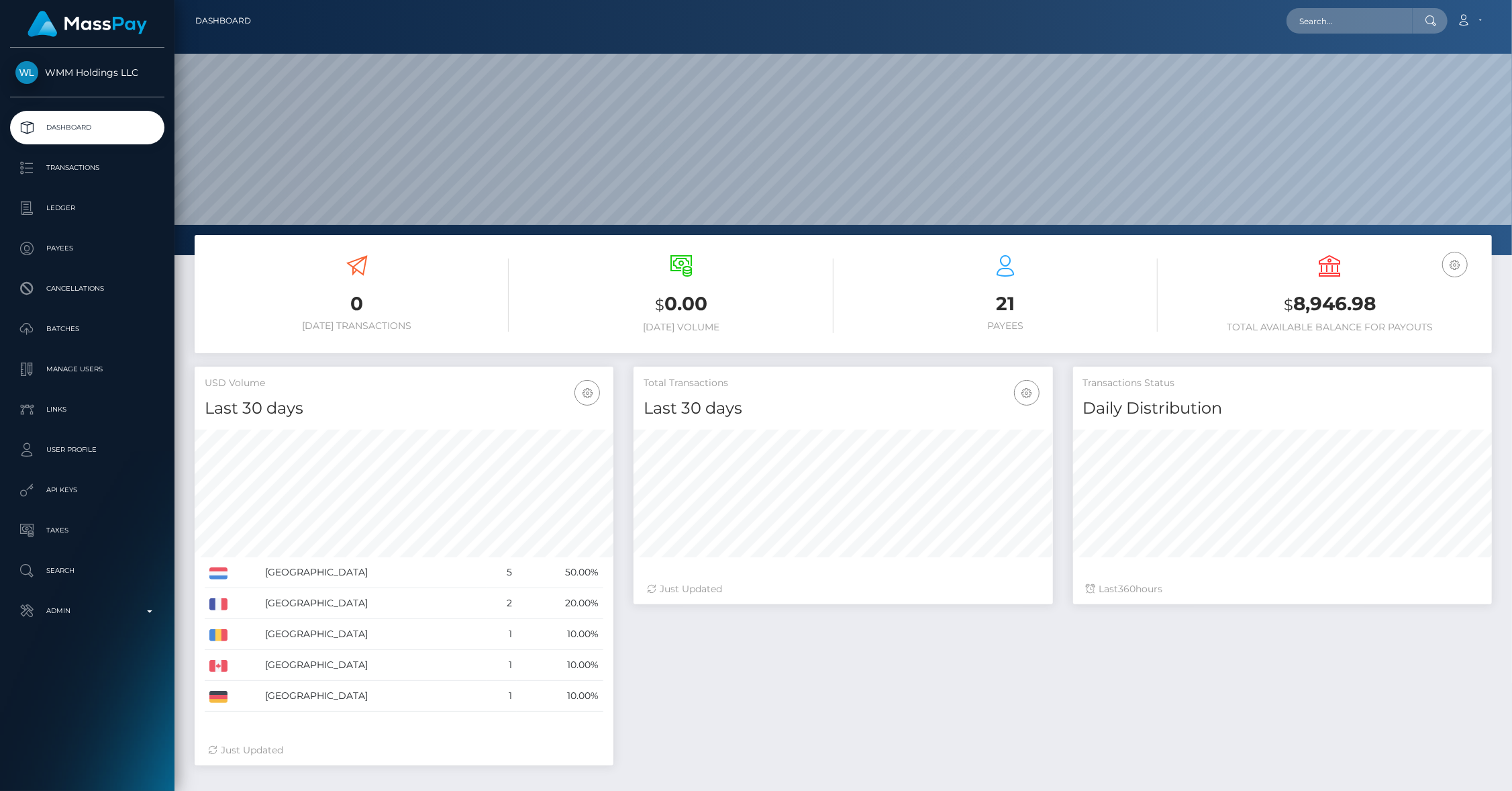
scroll to position [238, 420]
click at [1338, 19] on input "text" at bounding box center [1349, 20] width 126 height 26
paste input "usr_bfd87791-6f32-11f0-87f1-0266f44cc279"
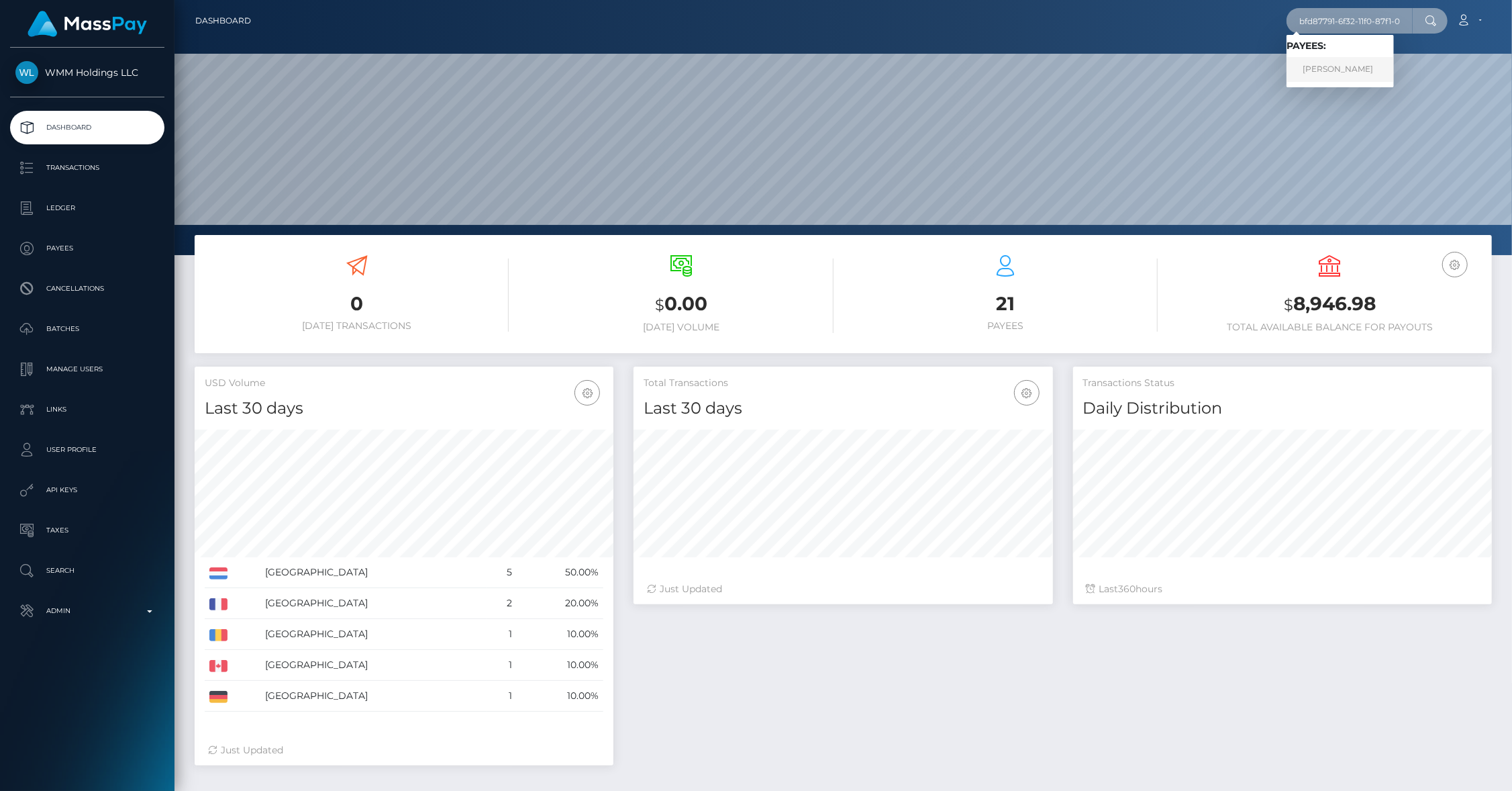
type input "bfd87791-6f32-11f0-87f1-0266f44cc279"
click at [1343, 63] on link "Paul M Fryer" at bounding box center [1340, 70] width 107 height 25
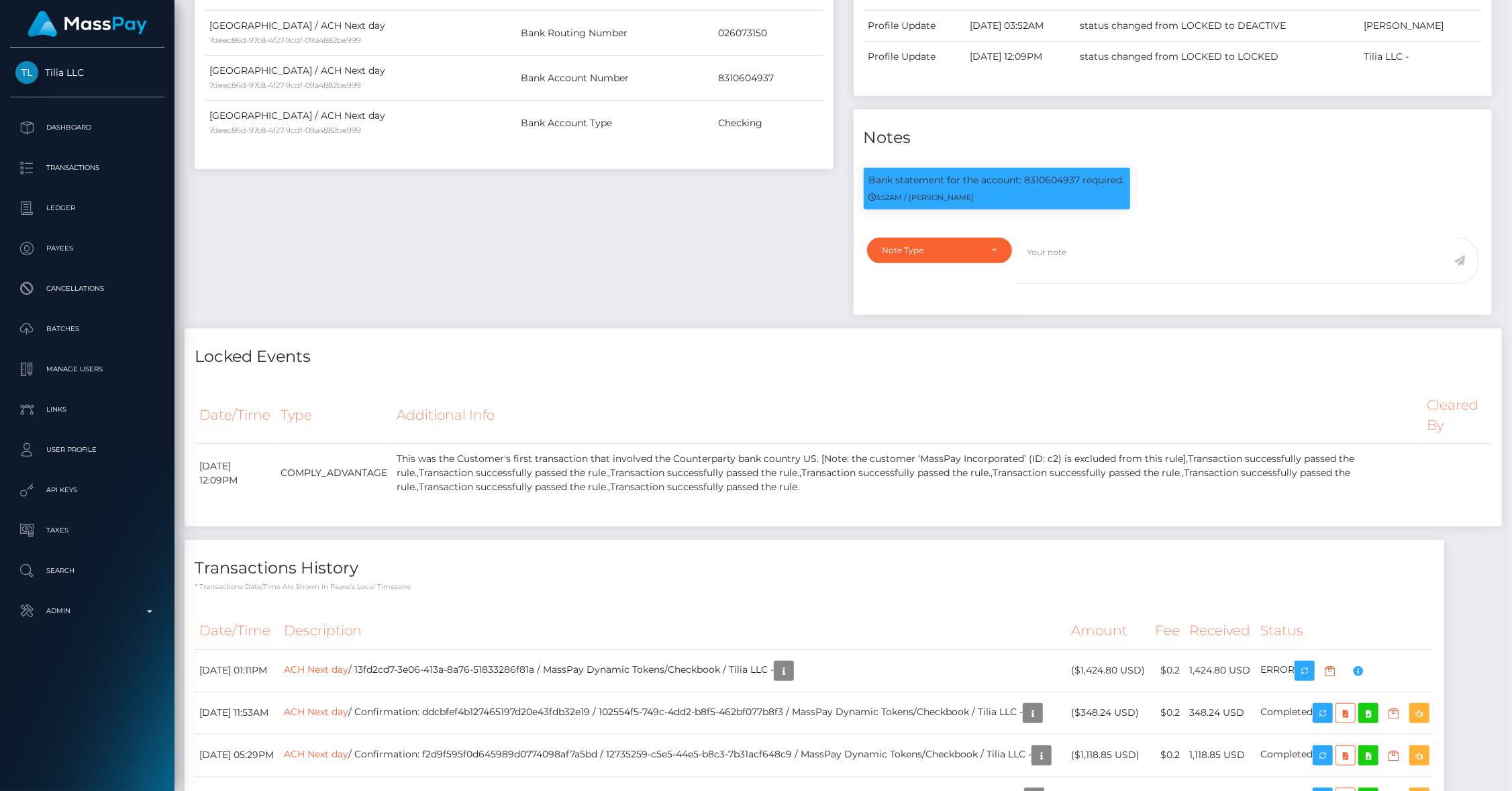
scroll to position [841, 0]
